Goal: Obtain resource: Obtain resource

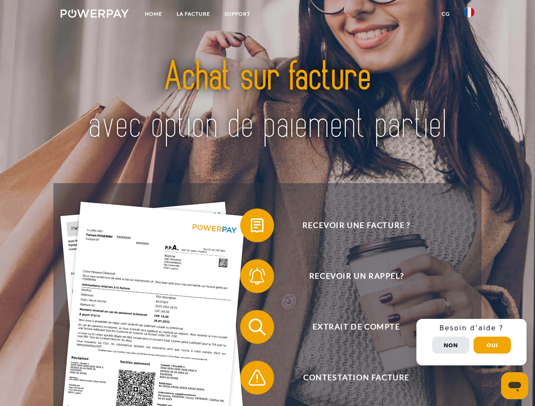
click at [94, 15] on img at bounding box center [95, 13] width 68 height 8
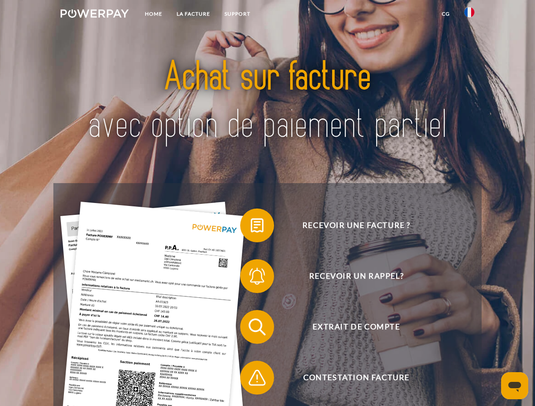
click at [469, 15] on img at bounding box center [469, 12] width 10 height 10
click at [445, 14] on link "CG" at bounding box center [445, 13] width 22 height 15
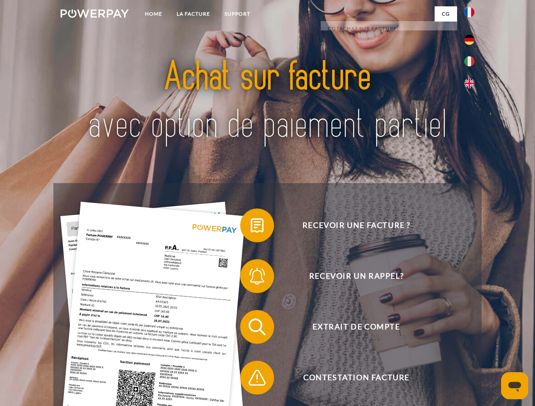
click at [251, 227] on span at bounding box center [244, 226] width 42 height 42
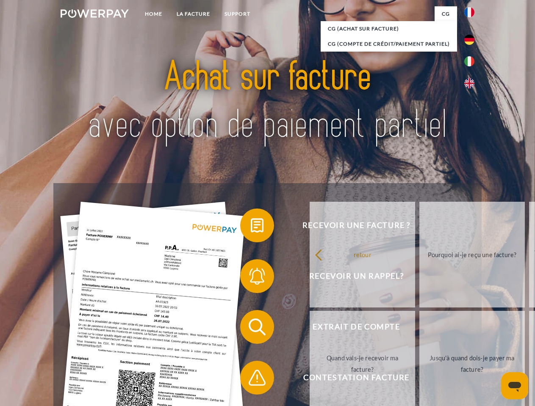
click at [251, 329] on div "Recevoir une facture ? Recevoir un rappel? Extrait de compte retour" at bounding box center [267, 352] width 428 height 339
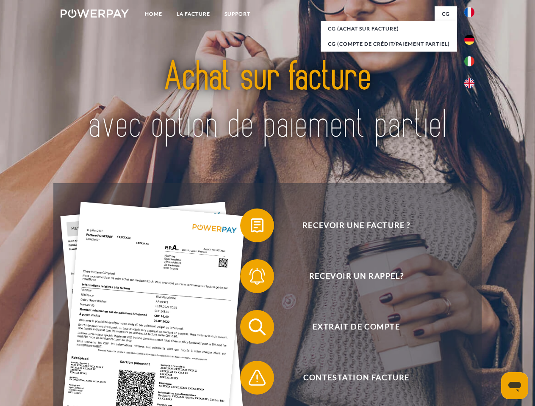
click at [251, 380] on span at bounding box center [244, 378] width 42 height 42
click at [471, 343] on div "Recevoir une facture ? Recevoir un rappel? Extrait de compte retour" at bounding box center [267, 352] width 428 height 339
click at [451, 344] on span "Extrait de compte" at bounding box center [355, 327] width 207 height 34
click at [492, 346] on header "Home LA FACTURE Support" at bounding box center [267, 292] width 535 height 585
